Goal: Task Accomplishment & Management: Complete application form

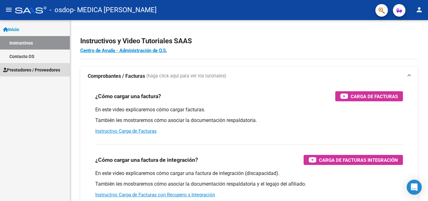
click at [34, 72] on span "Prestadores / Proveedores" at bounding box center [31, 69] width 57 height 7
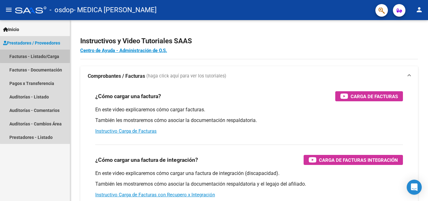
click at [39, 54] on link "Facturas - Listado/Carga" at bounding box center [35, 55] width 70 height 13
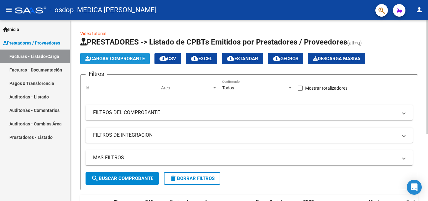
click at [100, 57] on span "Cargar Comprobante" at bounding box center [114, 59] width 59 height 6
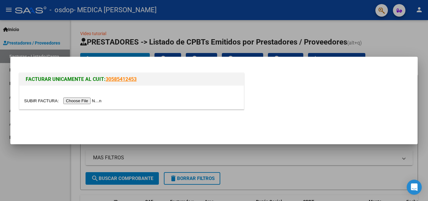
click at [85, 101] on input "file" at bounding box center [63, 100] width 79 height 7
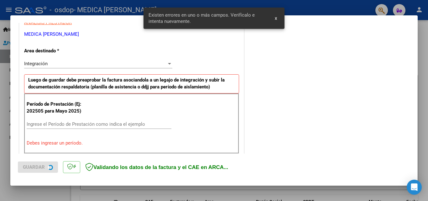
scroll to position [141, 0]
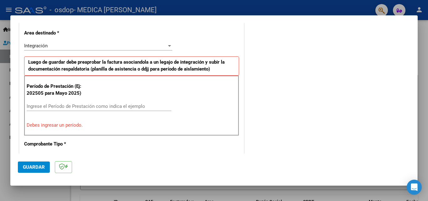
click at [72, 105] on input "Ingrese el Período de Prestación como indica el ejemplo" at bounding box center [99, 106] width 145 height 6
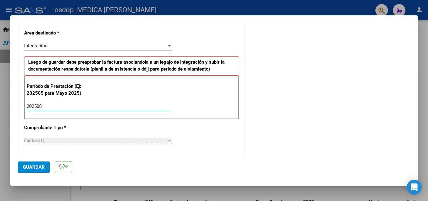
type input "202508"
click at [71, 140] on div "Factura C" at bounding box center [95, 140] width 142 height 6
click at [37, 168] on span "Guardar" at bounding box center [34, 167] width 22 height 6
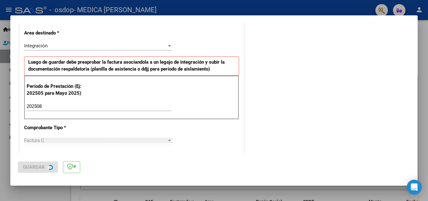
scroll to position [0, 0]
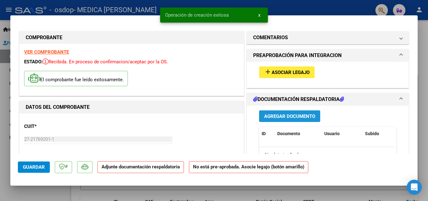
click at [290, 116] on span "Agregar Documento" at bounding box center [289, 116] width 51 height 6
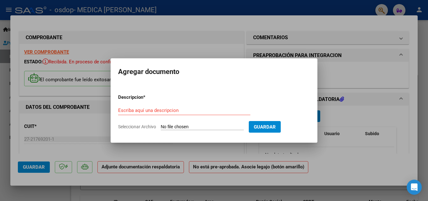
click at [144, 126] on span "Seleccionar Archivo" at bounding box center [137, 126] width 38 height 5
click at [161, 126] on input "Seleccionar Archivo" at bounding box center [202, 127] width 83 height 6
type input "C:\fakepath\asistencia agosto .pdf"
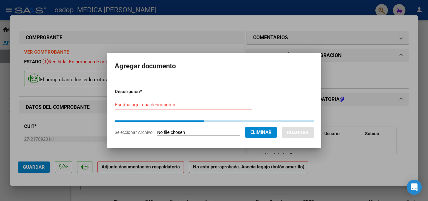
click at [133, 104] on input "Escriba aquí una descripcion" at bounding box center [183, 105] width 137 height 6
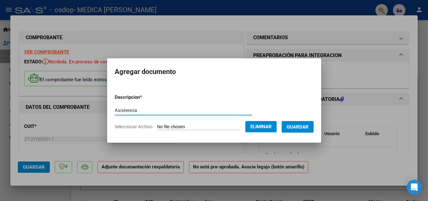
type input "Asistencia"
click at [306, 125] on span "Guardar" at bounding box center [297, 127] width 22 height 6
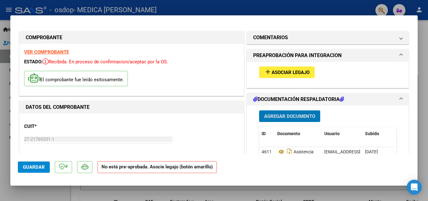
click at [29, 167] on span "Guardar" at bounding box center [34, 167] width 22 height 6
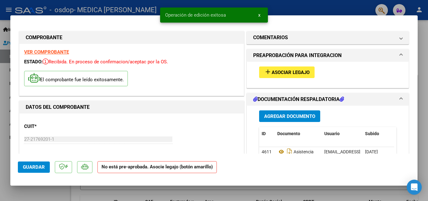
click at [258, 14] on span "x" at bounding box center [259, 15] width 2 height 6
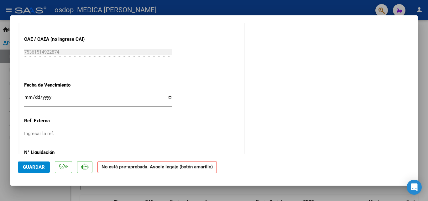
scroll to position [413, 0]
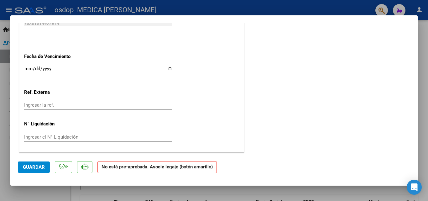
click at [40, 166] on span "Guardar" at bounding box center [34, 167] width 22 height 6
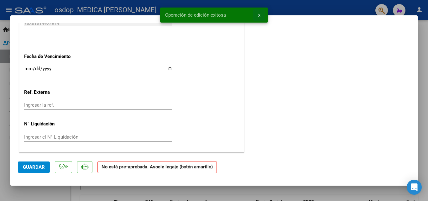
click at [260, 15] on span "x" at bounding box center [259, 15] width 2 height 6
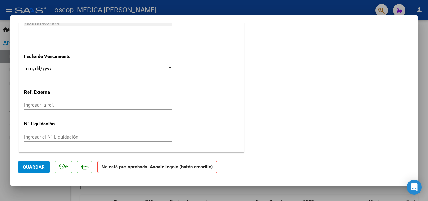
click at [421, 33] on div at bounding box center [214, 100] width 428 height 201
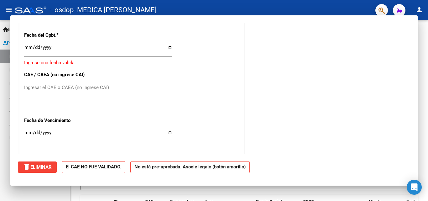
scroll to position [0, 0]
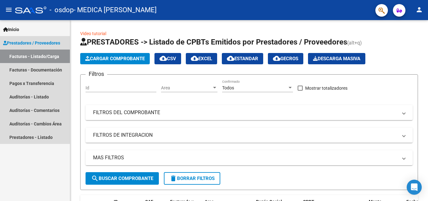
click at [34, 55] on link "Facturas - Listado/Carga" at bounding box center [35, 55] width 70 height 13
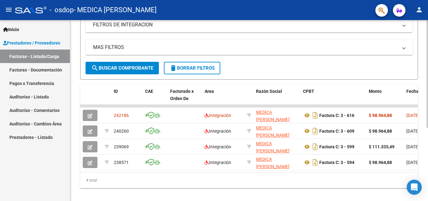
scroll to position [111, 0]
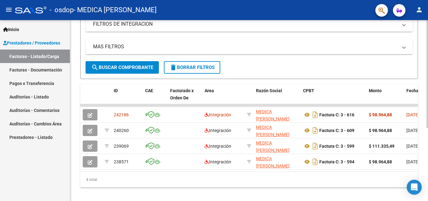
click at [426, 122] on div at bounding box center [427, 143] width 2 height 108
